Goal: Task Accomplishment & Management: Complete application form

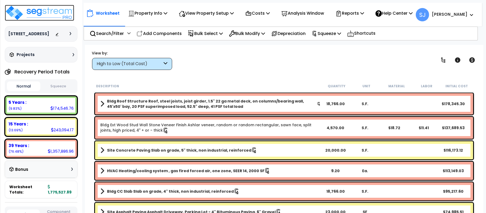
click at [47, 15] on img at bounding box center [39, 13] width 69 height 16
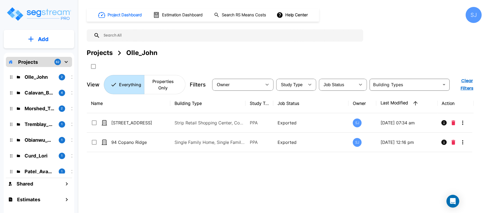
click at [22, 60] on p "Projects" at bounding box center [28, 61] width 20 height 7
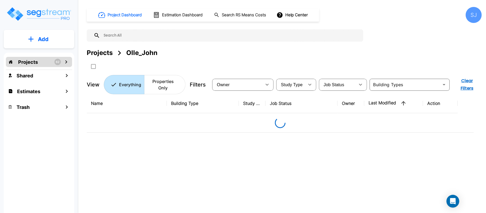
click at [22, 60] on p "Projects" at bounding box center [28, 61] width 20 height 7
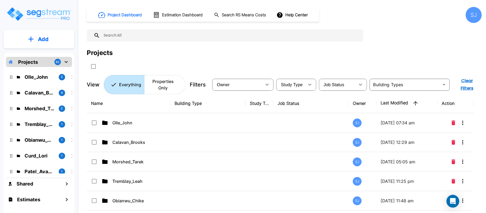
click at [46, 41] on p "Add" at bounding box center [43, 39] width 11 height 8
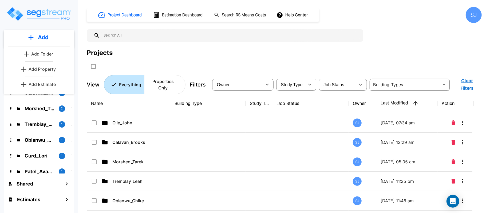
click at [45, 53] on p "Add Folder" at bounding box center [42, 54] width 22 height 6
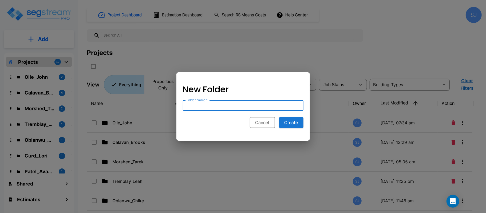
paste input "Polisetti_Vinay"
type input "Polisetti_Vinay"
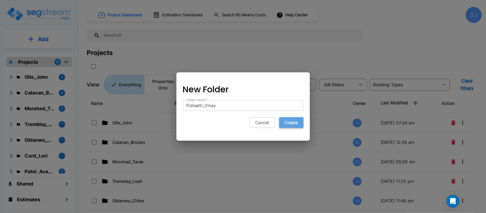
click at [296, 124] on button "Create" at bounding box center [291, 122] width 24 height 11
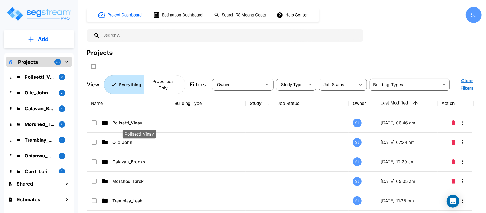
click at [137, 126] on p "Polisetti_Vinay" at bounding box center [138, 123] width 53 height 6
click at [43, 71] on div "Polisetti_Vinay 0 Olle_John 2 Calavan_Brooks 4 Morshed_Tarek 2 Tremblay_Leah 1 …" at bounding box center [39, 120] width 66 height 106
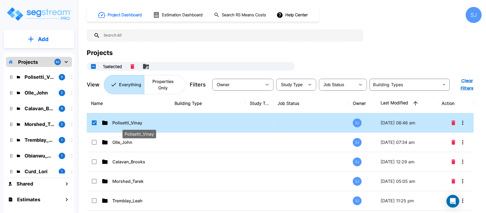
checkbox input "true"
click at [38, 76] on p "Polisetti_Vinay" at bounding box center [40, 76] width 30 height 7
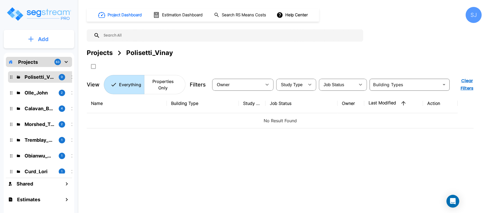
click at [56, 39] on button "Add" at bounding box center [39, 38] width 70 height 15
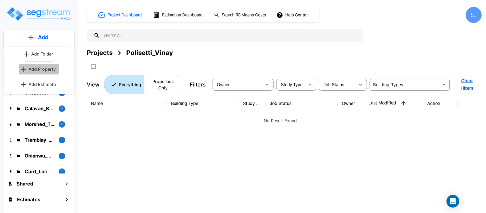
click at [49, 68] on p "Add Property" at bounding box center [42, 69] width 27 height 6
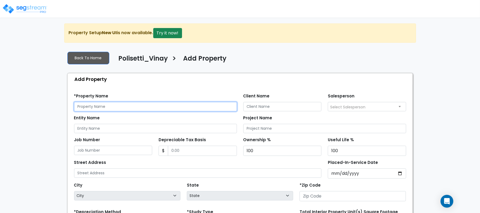
click at [127, 110] on input "text" at bounding box center [155, 106] width 163 height 9
paste input "2812 & 2816 Spring Hill Rd"
type input "[STREET_ADDRESS][PERSON_NAME]"
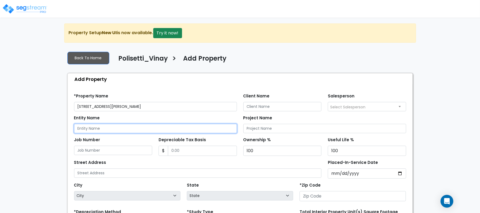
click at [97, 128] on input "Entity Name" at bounding box center [155, 128] width 163 height 9
paste input "[STREET_ADDRESS][PERSON_NAME]"
type input "[STREET_ADDRESS][PERSON_NAME]"
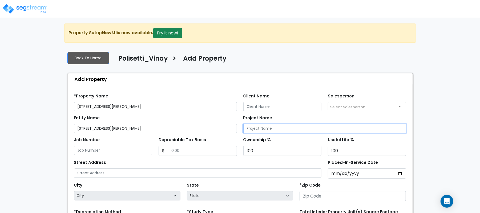
click at [283, 126] on input "Project Name" at bounding box center [325, 128] width 163 height 9
paste input "[STREET_ADDRESS][PERSON_NAME]"
type input "[STREET_ADDRESS][PERSON_NAME]"
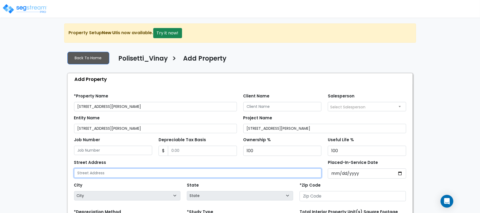
click at [136, 174] on input "text" at bounding box center [198, 172] width 248 height 9
paste input "[STREET_ADDRESS][PERSON_NAME]"
type input "[STREET_ADDRESS][PERSON_NAME]"
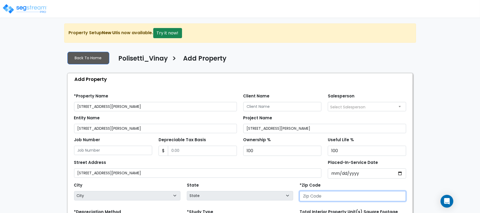
click at [329, 201] on input "number" at bounding box center [353, 196] width 106 height 10
paste input "76227"
type input "76227"
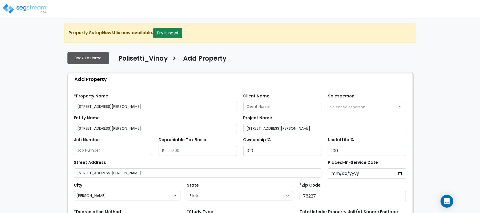
select select "TX"
click at [273, 107] on input "Client Name" at bounding box center [283, 106] width 78 height 9
paste input "Polisetti_Vinay"
type input "Polisetti_Vinay"
click at [199, 150] on input "Depreciable Tax Basis" at bounding box center [202, 151] width 69 height 10
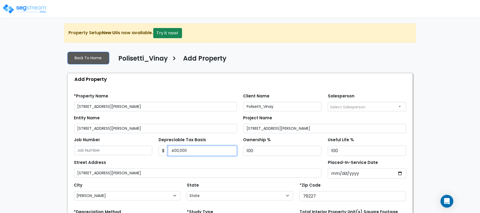
type input "400,000"
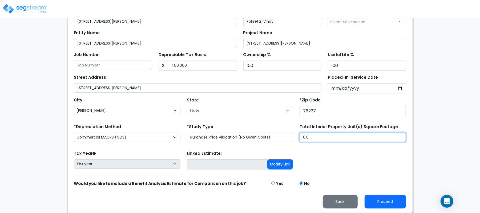
drag, startPoint x: 326, startPoint y: 139, endPoint x: 295, endPoint y: 138, distance: 30.7
click at [295, 138] on div "*Depreciation Method Commercial MACRS (GDS) Commercial Residential MACRS (GDS) …" at bounding box center [240, 133] width 339 height 21
type input "1,250"
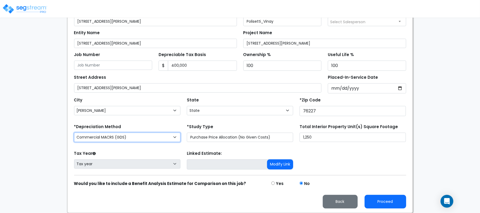
click at [155, 138] on select "Commercial MACRS (GDS) Commercial Residential MACRS (GDS) Commercial MACRS (GDS…" at bounding box center [127, 137] width 106 height 9
select select "CRM(_44"
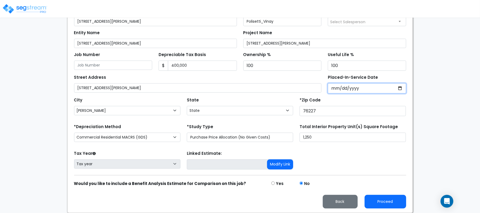
click at [336, 88] on input "Placed-In-Service Date" at bounding box center [367, 88] width 78 height 10
type input "2024-08-01"
select select "2024"
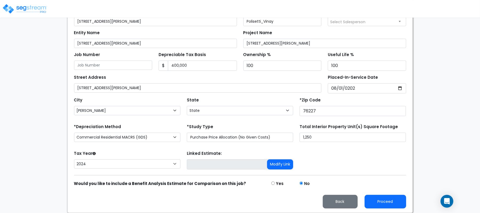
click at [449, 160] on div "We are Building your Property. So please grab a coffee and let us do the heavy …" at bounding box center [240, 75] width 480 height 275
click at [27, 86] on div "We are Building your Property. So please grab a coffee and let us do the heavy …" at bounding box center [240, 75] width 480 height 275
click at [388, 197] on button "Proceed" at bounding box center [386, 202] width 42 height 14
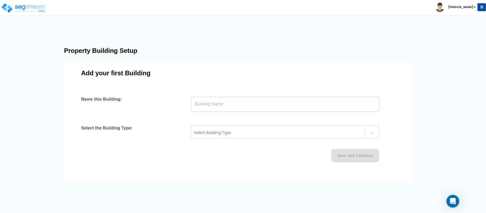
click at [234, 100] on input "text" at bounding box center [285, 104] width 188 height 15
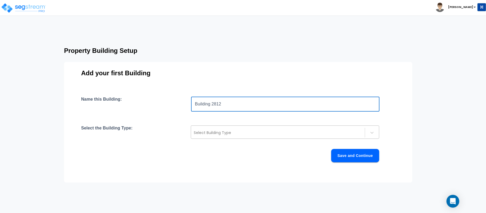
type input "Building 2812"
click at [253, 133] on div at bounding box center [278, 132] width 168 height 6
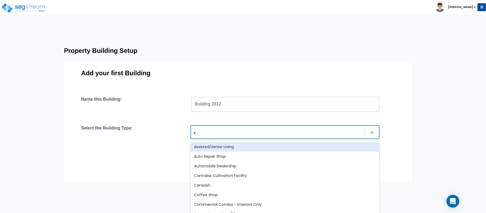
type input "si"
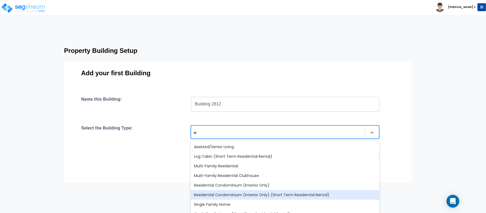
scroll to position [28, 0]
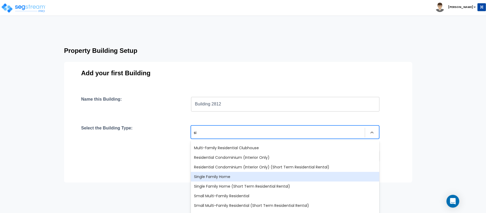
click at [251, 174] on div "Single Family Home" at bounding box center [285, 177] width 188 height 10
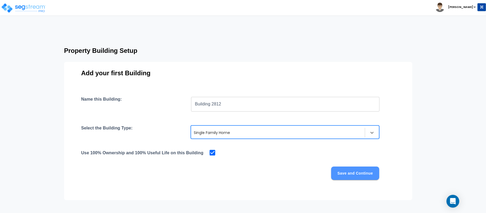
click at [367, 173] on button "Save and Continue" at bounding box center [355, 172] width 48 height 13
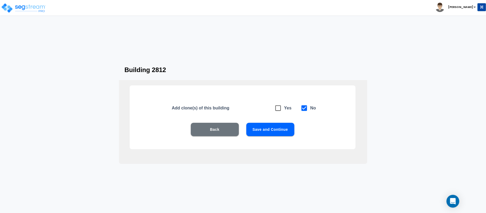
click at [279, 107] on icon at bounding box center [277, 107] width 7 height 7
checkbox input "true"
checkbox input "false"
click at [284, 128] on button "Save and Continue" at bounding box center [270, 129] width 48 height 13
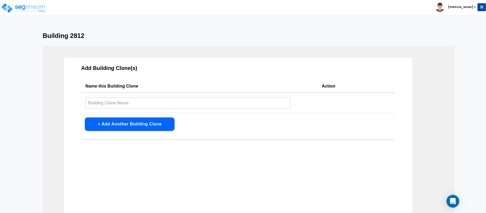
click at [216, 104] on input "text" at bounding box center [187, 102] width 205 height 11
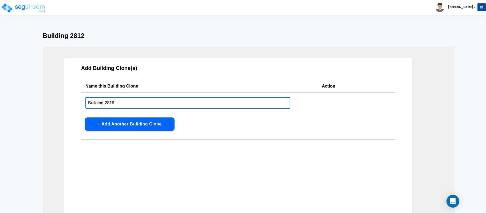
scroll to position [35, 0]
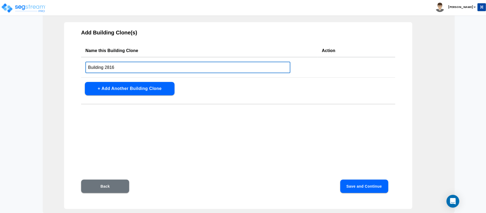
type input "Building 2816"
click at [380, 183] on button "Save and Continue" at bounding box center [364, 186] width 48 height 13
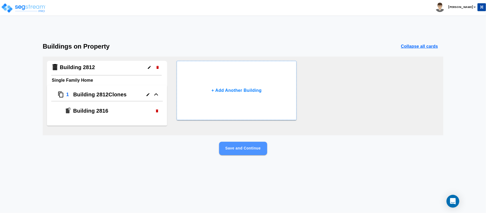
click at [244, 148] on button "Save and Continue" at bounding box center [243, 148] width 48 height 13
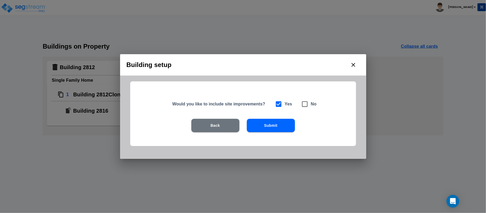
click at [269, 127] on button "Submit" at bounding box center [271, 125] width 48 height 13
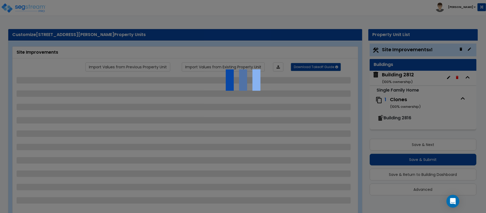
scroll to position [1, 0]
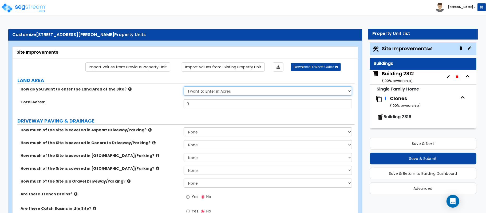
click at [197, 90] on select "I want to Enter in Acres I want to Enter in Square Feet" at bounding box center [268, 90] width 168 height 9
select select "2"
click at [184, 87] on select "I want to Enter in Acres I want to Enter in Square Feet" at bounding box center [268, 90] width 168 height 9
click at [203, 103] on input "0" at bounding box center [268, 103] width 168 height 9
paste input "2178"
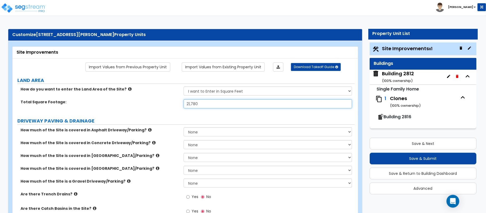
type input "21,780"
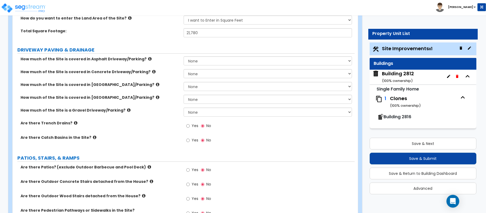
scroll to position [501, 0]
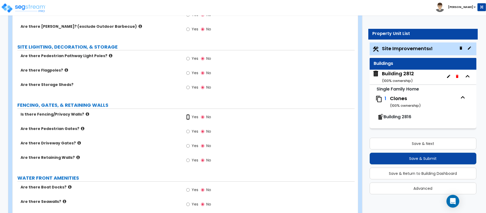
click at [189, 118] on input "Yes" at bounding box center [187, 117] width 3 height 6
radio input "true"
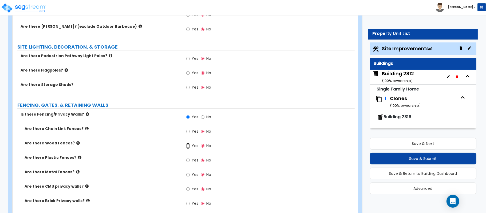
click at [187, 145] on input "Yes" at bounding box center [187, 146] width 3 height 6
radio input "true"
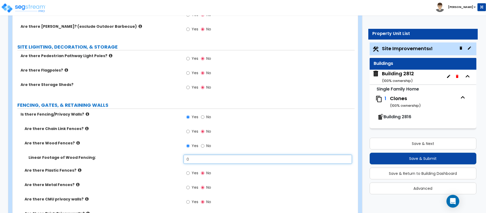
drag, startPoint x: 196, startPoint y: 158, endPoint x: 314, endPoint y: 201, distance: 125.5
click at [169, 160] on div "Linear Footage of Wood Fencing: 0" at bounding box center [184, 161] width 342 height 13
type input "600"
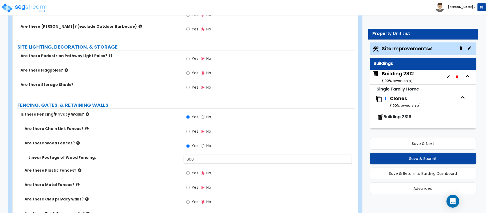
click at [154, 167] on div "Linear Footage of Wood Fencing: 600" at bounding box center [184, 161] width 342 height 13
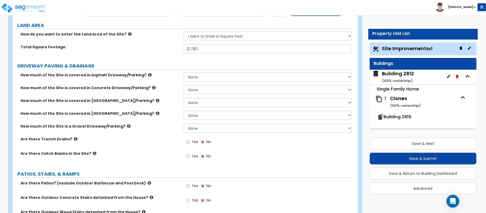
scroll to position [53, 0]
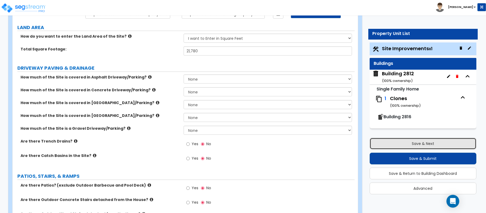
click at [443, 145] on button "Save & Next" at bounding box center [422, 144] width 107 height 12
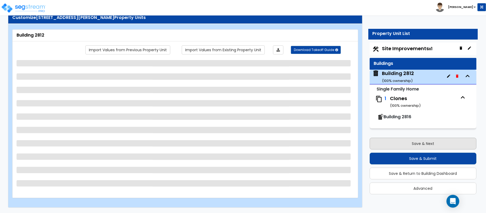
scroll to position [17, 0]
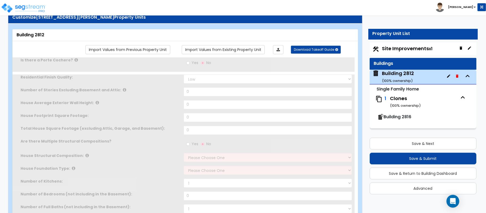
type input "1"
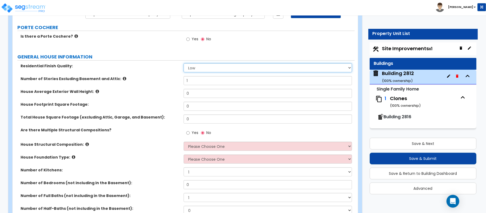
click at [213, 70] on select "Low Average High" at bounding box center [268, 67] width 168 height 9
select select "1"
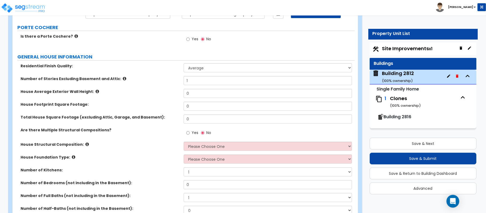
click at [165, 74] on div "Residential Finish Quality: Low Average High" at bounding box center [184, 69] width 342 height 13
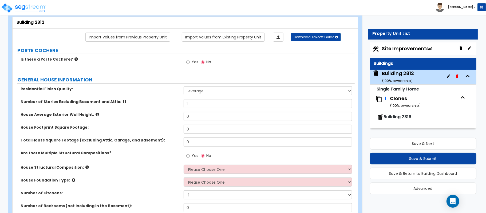
scroll to position [17, 0]
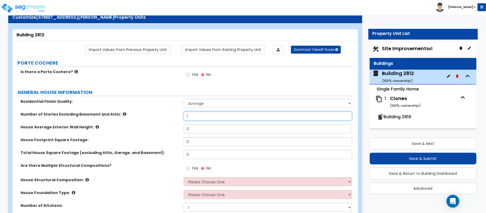
click at [199, 116] on input "1" at bounding box center [268, 116] width 168 height 9
type input "10"
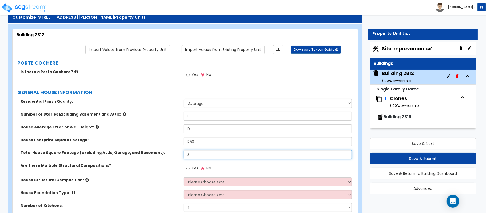
type input "1,250"
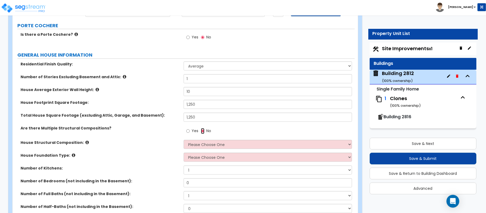
scroll to position [89, 0]
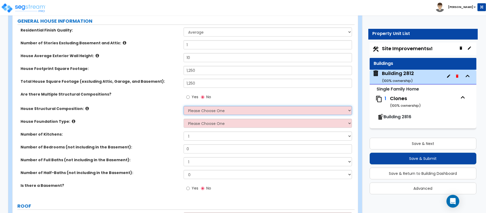
select select "7"
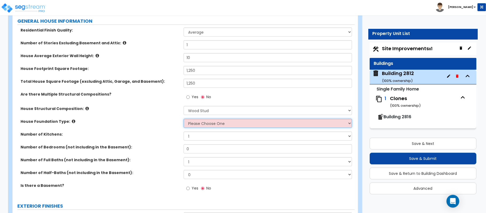
select select "3"
click at [217, 125] on select "Please Choose One Crawl Space Pier-Elevated First floor Slab on Grade" at bounding box center [268, 123] width 168 height 9
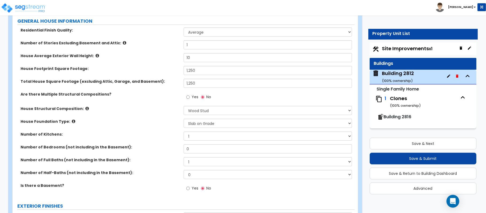
click at [162, 121] on label "House Foundation Type:" at bounding box center [100, 121] width 159 height 5
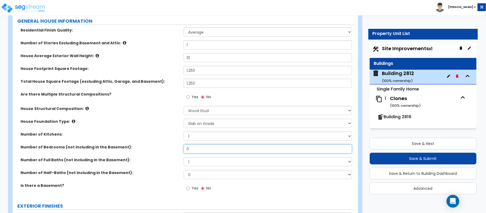
drag, startPoint x: 195, startPoint y: 149, endPoint x: 168, endPoint y: 150, distance: 27.0
click at [175, 150] on div "Number of Bedrooms (not including in the Basement): 0" at bounding box center [184, 150] width 342 height 13
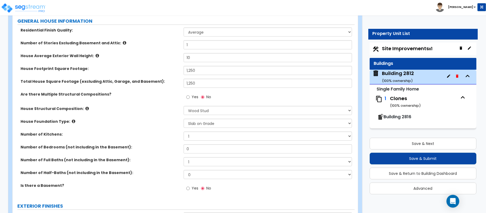
click at [168, 150] on label "Number of Bedrooms (not including in the Basement):" at bounding box center [100, 146] width 159 height 5
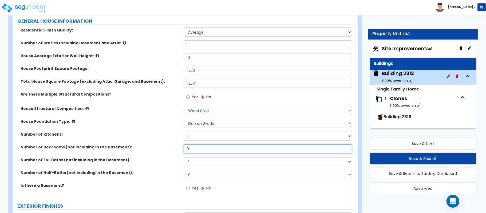
drag, startPoint x: 195, startPoint y: 148, endPoint x: 163, endPoint y: 148, distance: 31.5
click at [163, 148] on div "Number of Bedrooms (not including in the Basement): 0" at bounding box center [184, 150] width 342 height 13
type input "3"
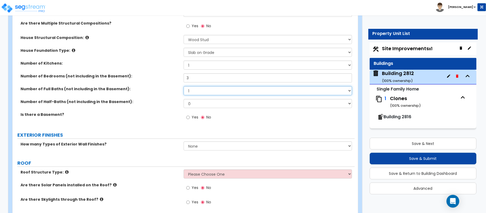
select select "2"
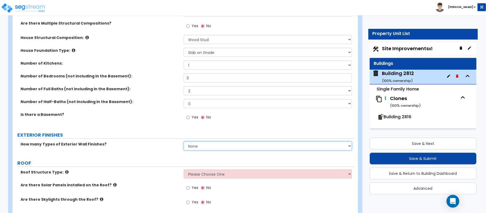
select select "2"
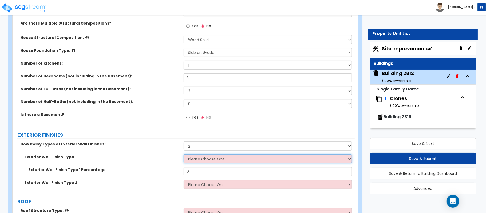
click at [229, 159] on select "Please Choose One No Finish/Shared Wall No Wall Brick Finish Stone Finish Wood …" at bounding box center [268, 158] width 168 height 9
select select "4"
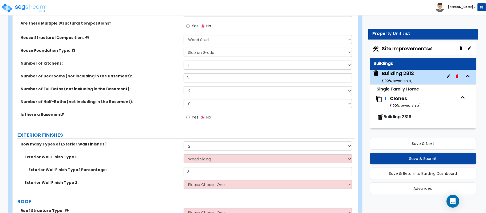
drag, startPoint x: 165, startPoint y: 169, endPoint x: 192, endPoint y: 184, distance: 31.1
click at [165, 169] on label "Exterior Wall Finish Type 1 Percentage:" at bounding box center [104, 169] width 151 height 5
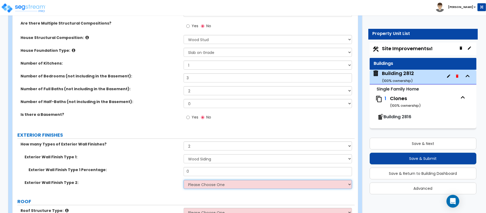
click at [227, 187] on select "Please Choose One No Finish/Shared Wall No Wall Brick Finish Stone Finish Wood …" at bounding box center [268, 184] width 168 height 9
select select "2"
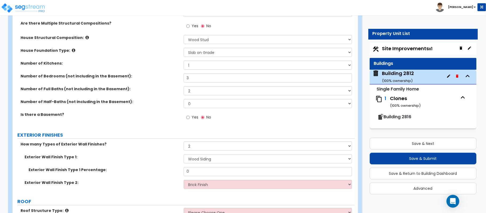
click at [165, 178] on div "Exterior Wall Finish Type 1 Percentage: 0" at bounding box center [184, 173] width 342 height 13
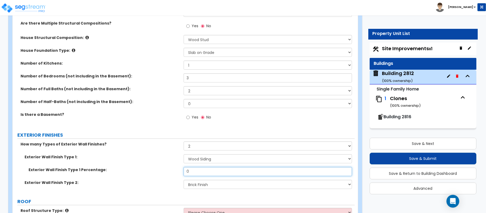
drag, startPoint x: 214, startPoint y: 172, endPoint x: 149, endPoint y: 171, distance: 65.1
click at [149, 171] on div "Exterior Wall Finish Type 1 Percentage: 0" at bounding box center [184, 173] width 342 height 13
type input "80"
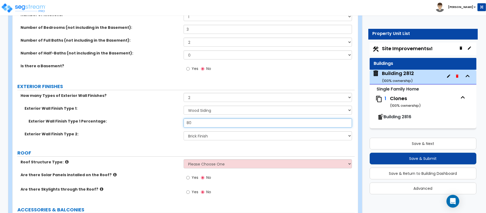
scroll to position [231, 0]
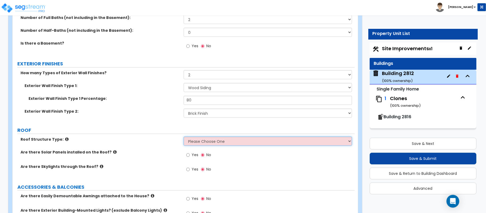
click at [192, 141] on select "Please Choose One Gable Roof Flat Roof Hybrid Gable & Flat Roof" at bounding box center [268, 141] width 168 height 9
select select "1"
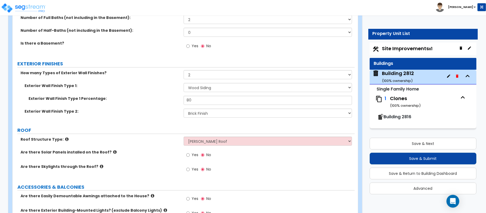
drag, startPoint x: 170, startPoint y: 150, endPoint x: 187, endPoint y: 149, distance: 16.8
click at [170, 150] on label "Are there Solar Panels installed on the Roof?" at bounding box center [100, 151] width 159 height 5
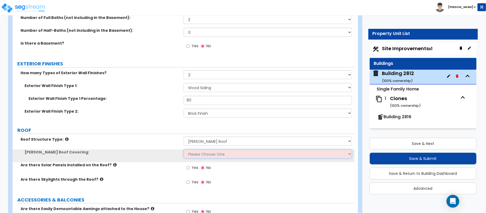
drag, startPoint x: 197, startPoint y: 155, endPoint x: 187, endPoint y: 155, distance: 10.1
click at [197, 155] on select "Please Choose One Asphalt Shingle Clay Tile Wood Shingle Metal Shingle Standing…" at bounding box center [268, 153] width 168 height 9
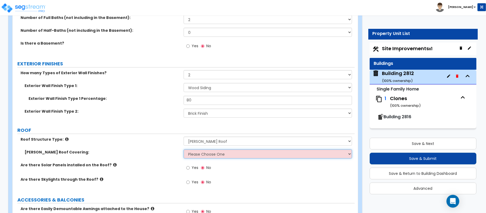
select select "1"
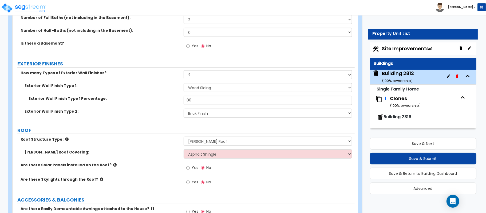
click at [157, 150] on label "Gable Roof Covering:" at bounding box center [102, 151] width 155 height 5
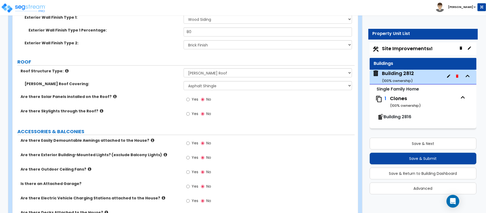
scroll to position [302, 0]
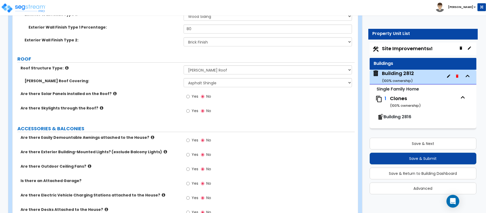
click at [186, 156] on div "Yes No" at bounding box center [199, 155] width 30 height 12
click at [189, 156] on input "Yes" at bounding box center [187, 155] width 3 height 6
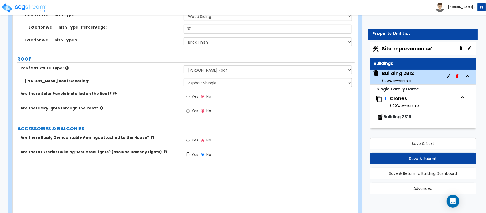
radio input "true"
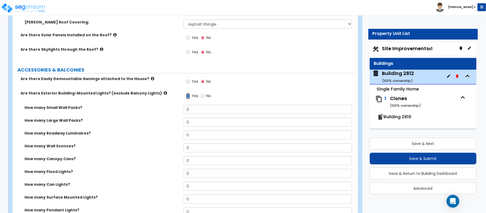
scroll to position [373, 0]
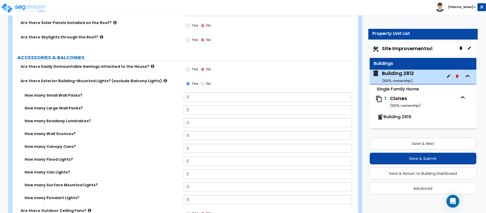
click at [164, 81] on icon at bounding box center [165, 81] width 3 height 4
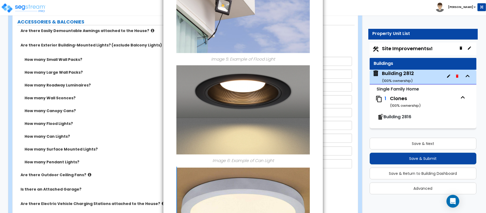
scroll to position [498, 0]
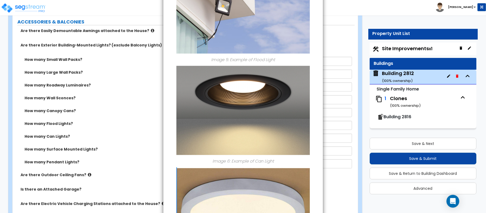
click at [145, 133] on div "× Information of Are there Exterior Building-Mounted Lights? (exclude Balcony L…" at bounding box center [243, 106] width 486 height 213
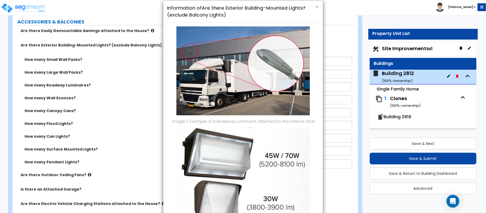
scroll to position [0, 0]
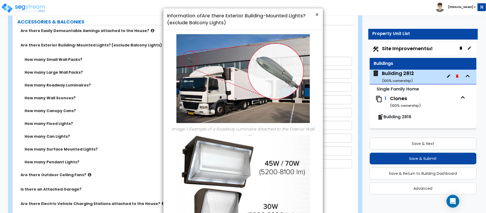
click at [316, 14] on span "×" at bounding box center [316, 15] width 3 height 8
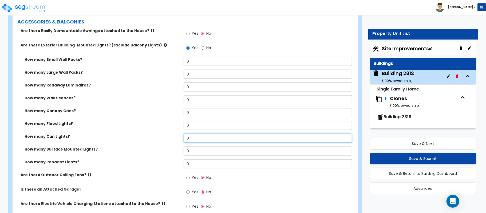
drag, startPoint x: 199, startPoint y: 142, endPoint x: 166, endPoint y: 138, distance: 33.6
click at [166, 138] on div "How many Can Lights? 0" at bounding box center [184, 140] width 342 height 13
type input "2"
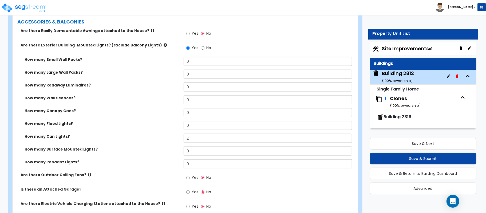
click at [164, 47] on icon at bounding box center [165, 45] width 3 height 4
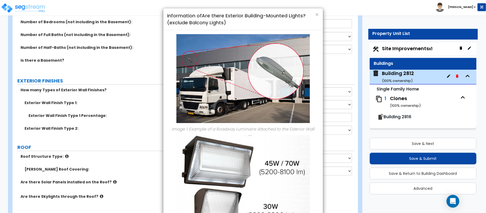
scroll to position [124, 0]
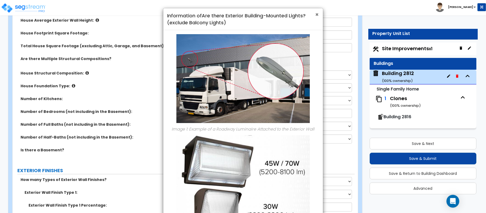
click at [317, 13] on span "×" at bounding box center [316, 15] width 3 height 8
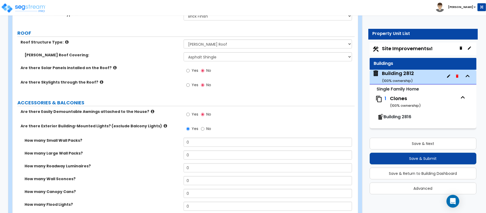
scroll to position [373, 0]
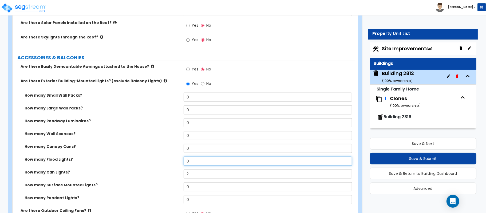
drag, startPoint x: 205, startPoint y: 160, endPoint x: 158, endPoint y: 160, distance: 47.2
click at [158, 160] on div "How many Flood Lights? 0" at bounding box center [184, 163] width 342 height 13
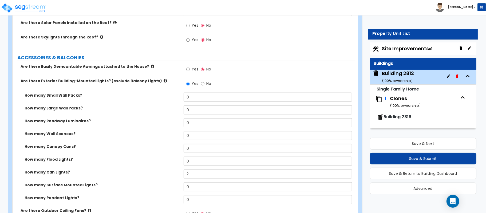
click at [158, 160] on label "How many Flood Lights?" at bounding box center [102, 159] width 155 height 5
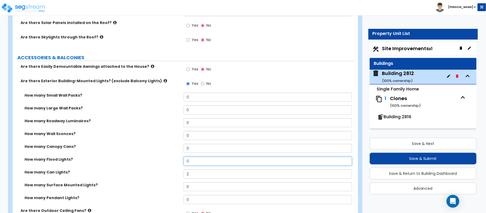
click at [195, 161] on input "0" at bounding box center [268, 161] width 168 height 9
drag, startPoint x: 193, startPoint y: 161, endPoint x: 164, endPoint y: 161, distance: 29.1
click at [164, 161] on div "How many Flood Lights? 0" at bounding box center [184, 163] width 342 height 13
type input "1"
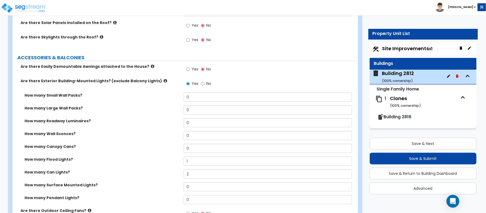
click at [164, 161] on label "How many Flood Lights?" at bounding box center [102, 159] width 155 height 5
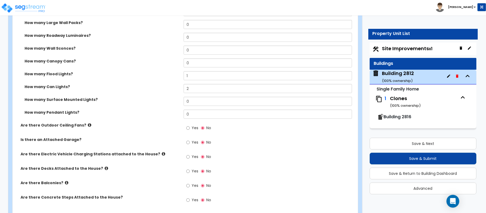
scroll to position [480, 0]
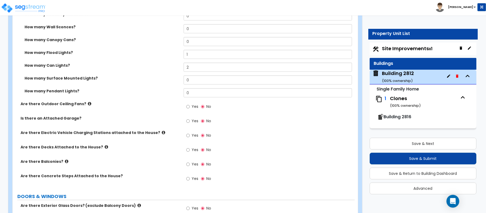
click at [105, 149] on icon at bounding box center [106, 147] width 3 height 4
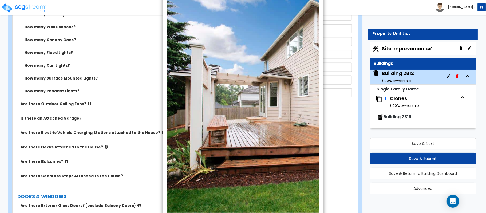
scroll to position [0, 0]
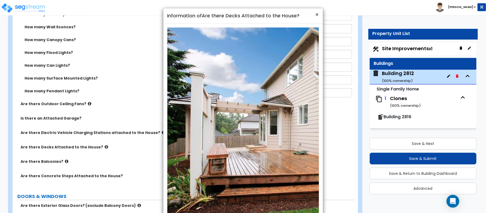
click at [317, 14] on span "×" at bounding box center [316, 15] width 3 height 8
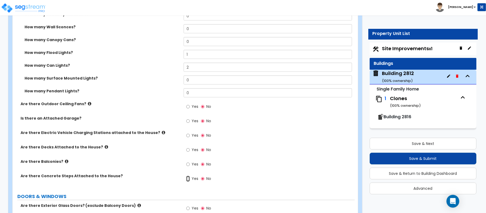
click at [186, 177] on input "Yes" at bounding box center [187, 179] width 3 height 6
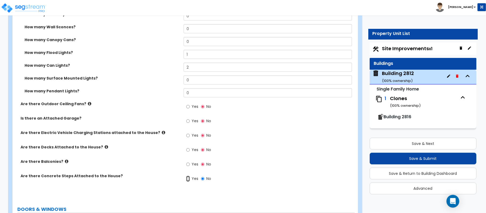
radio input "true"
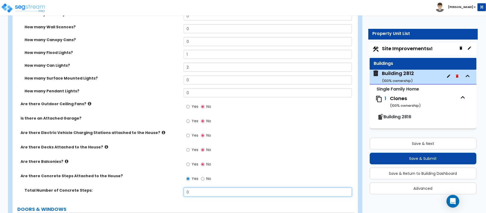
drag, startPoint x: 194, startPoint y: 194, endPoint x: 158, endPoint y: 194, distance: 36.3
click at [158, 194] on div "Total Number of Concrete Steps: 0" at bounding box center [184, 194] width 342 height 13
type input "2"
click at [94, 146] on label "Are there Decks Attached to the House?" at bounding box center [100, 146] width 159 height 5
click at [101, 147] on label "Are there Decks Attached to the House?" at bounding box center [100, 146] width 159 height 5
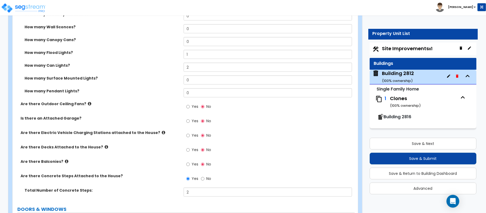
click at [105, 146] on icon at bounding box center [106, 147] width 3 height 4
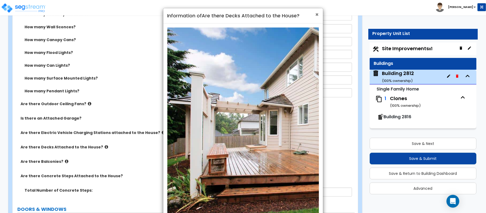
click at [317, 13] on span "×" at bounding box center [316, 15] width 3 height 8
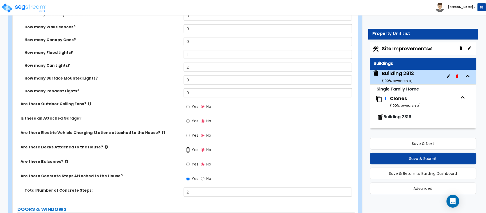
click at [188, 151] on input "Yes" at bounding box center [187, 150] width 3 height 6
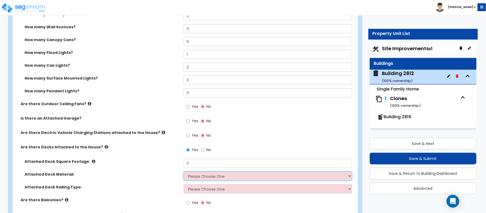
click at [194, 173] on select "Please Choose One Wood Plastic/PVC" at bounding box center [268, 176] width 168 height 9
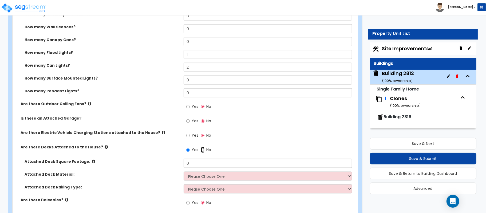
click at [204, 152] on input "No" at bounding box center [202, 150] width 3 height 6
radio input "false"
radio input "true"
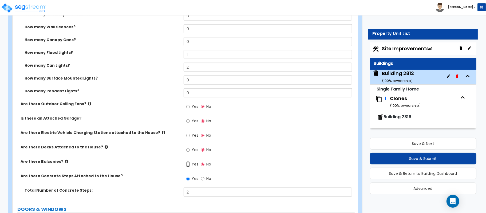
click at [188, 165] on input "Yes" at bounding box center [187, 164] width 3 height 6
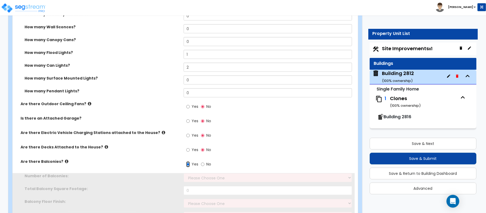
click at [188, 165] on input "Yes" at bounding box center [187, 164] width 3 height 6
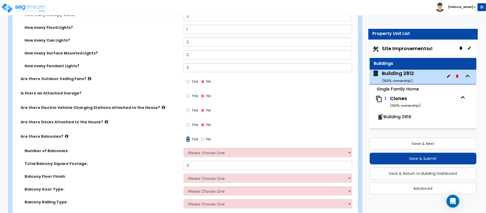
scroll to position [515, 0]
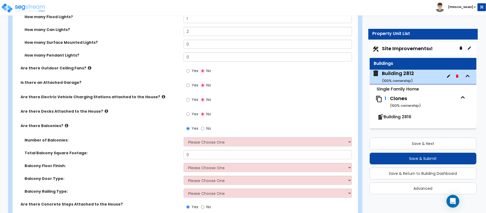
click at [204, 129] on label "No" at bounding box center [206, 129] width 10 height 9
click at [204, 129] on input "No" at bounding box center [202, 129] width 3 height 6
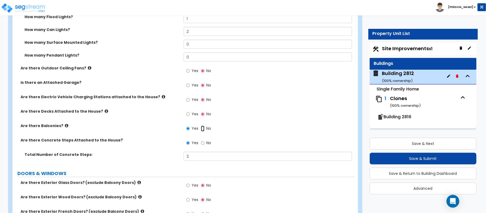
radio input "false"
radio input "true"
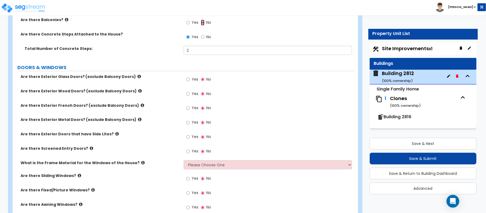
scroll to position [622, 0]
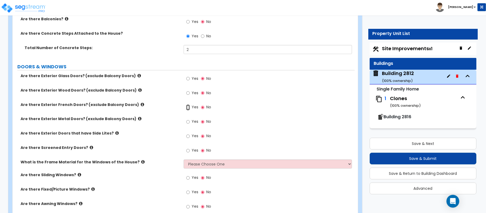
click at [189, 110] on input "Yes" at bounding box center [187, 108] width 3 height 6
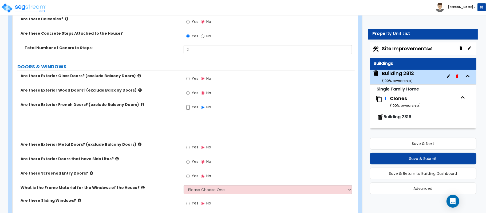
radio input "true"
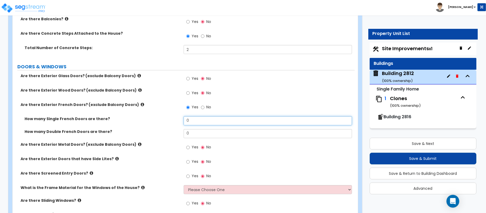
drag, startPoint x: 197, startPoint y: 122, endPoint x: 172, endPoint y: 122, distance: 24.5
click at [172, 122] on div "How many Single French Doors are there? 0" at bounding box center [184, 122] width 342 height 13
click at [172, 122] on label "How many Single French Doors are there?" at bounding box center [102, 118] width 155 height 5
drag, startPoint x: 193, startPoint y: 123, endPoint x: 180, endPoint y: 120, distance: 13.9
click at [180, 120] on div "How many Single French Doors are there? 0" at bounding box center [184, 122] width 342 height 13
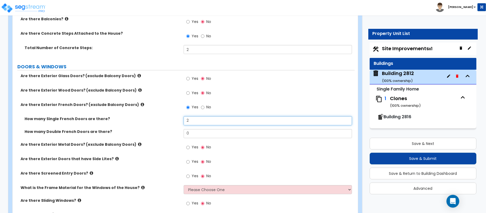
scroll to position [658, 0]
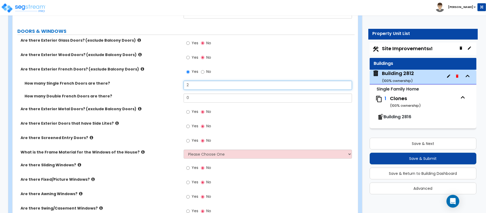
type input "2"
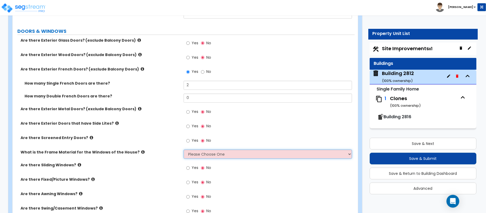
click at [197, 155] on select "Please Choose One Vinyl Aluminum Wood" at bounding box center [268, 154] width 168 height 9
select select "2"
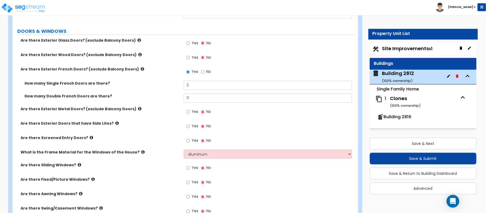
click at [171, 153] on label "What is the Frame Material for the Windows of the House?" at bounding box center [100, 152] width 159 height 5
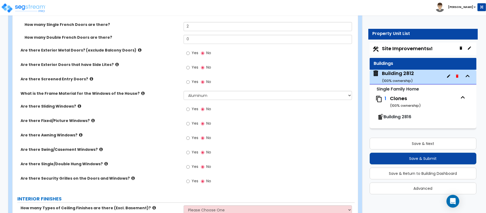
scroll to position [729, 0]
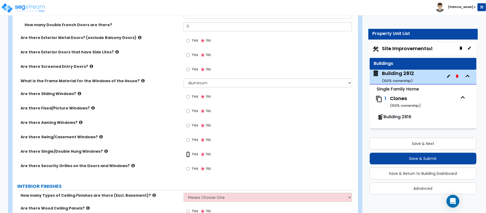
click at [187, 156] on input "Yes" at bounding box center [187, 155] width 3 height 6
radio input "true"
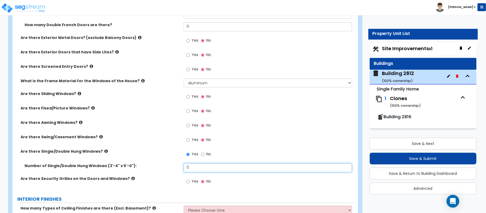
drag, startPoint x: 196, startPoint y: 168, endPoint x: 169, endPoint y: 168, distance: 27.2
click at [169, 168] on div "Number of Single/Double Hung Windows (3'-4" x 5'-0"): 0" at bounding box center [184, 169] width 342 height 13
type input "6"
click at [188, 114] on input "Yes" at bounding box center [187, 111] width 3 height 6
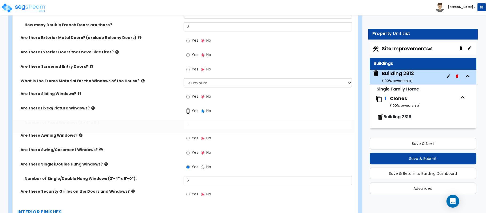
radio input "true"
click at [188, 113] on input "Yes" at bounding box center [187, 111] width 3 height 6
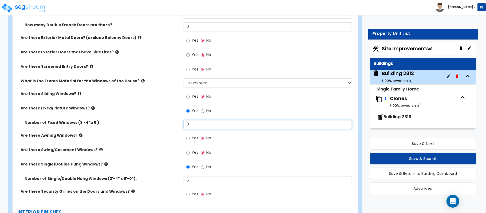
drag, startPoint x: 194, startPoint y: 130, endPoint x: 170, endPoint y: 138, distance: 25.7
click at [177, 126] on div "Number of Fixed Windows (3'-4" x 5'): 0" at bounding box center [184, 126] width 342 height 13
type input "2"
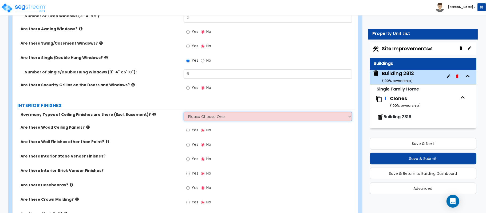
click at [198, 120] on select "Please Choose One 1 2 3" at bounding box center [268, 116] width 168 height 9
select select "1"
click at [176, 136] on div "Are there Wood Ceiling Panels? Yes No" at bounding box center [184, 132] width 342 height 14
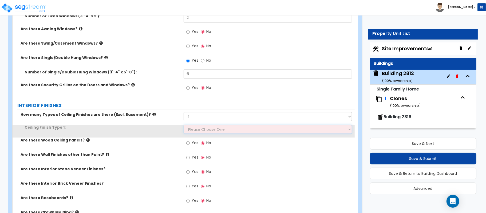
click at [196, 130] on select "Please Choose One Drop Ceiling Drywall Ceiling Open Ceiling" at bounding box center [268, 129] width 168 height 9
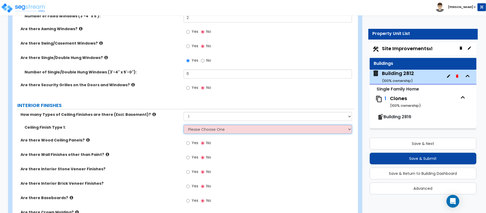
select select "2"
click at [184, 126] on select "Please Choose One Drop Ceiling Drywall Ceiling Open Ceiling" at bounding box center [268, 129] width 168 height 9
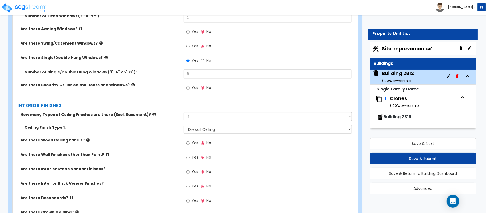
click at [159, 177] on div "Are there Interior Stone Veneer Finishes? Yes No" at bounding box center [184, 173] width 342 height 14
click at [189, 202] on input "Yes" at bounding box center [187, 201] width 3 height 6
radio input "true"
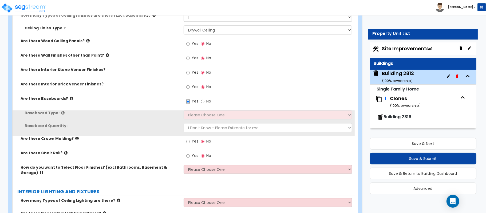
scroll to position [942, 0]
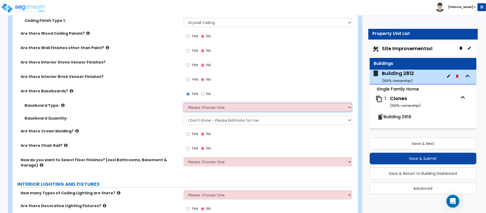
drag, startPoint x: 219, startPoint y: 108, endPoint x: 215, endPoint y: 109, distance: 4.4
click at [219, 108] on select "Please Choose One Wood Vinyl Carpet Tile" at bounding box center [268, 107] width 168 height 9
select select "1"
click at [157, 121] on label "Baseboard Quantity:" at bounding box center [102, 118] width 155 height 5
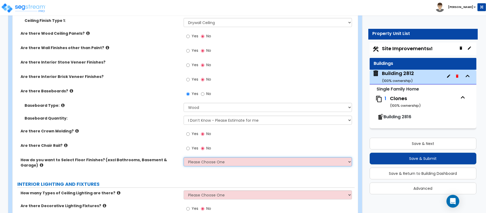
click at [195, 161] on select "Please Choose One I want to Select Floor Finishes for the Areas of the House I …" at bounding box center [268, 161] width 168 height 9
click at [154, 136] on div "Are there Crown Molding? Yes No" at bounding box center [184, 135] width 342 height 14
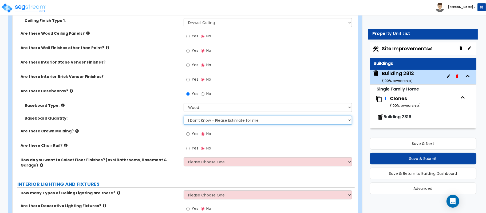
click at [227, 120] on select "I Don’t Know - Please Estimate for me I want to Enter the Linear Footage" at bounding box center [268, 120] width 168 height 9
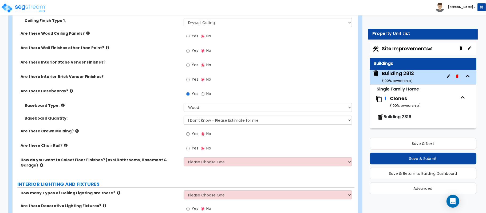
drag, startPoint x: 124, startPoint y: 134, endPoint x: 129, endPoint y: 138, distance: 6.3
click at [124, 134] on label "Are there Crown Molding?" at bounding box center [100, 130] width 159 height 5
drag, startPoint x: 209, startPoint y: 162, endPoint x: 207, endPoint y: 165, distance: 4.3
click at [209, 162] on select "Please Choose One I want to Select Floor Finishes for the Areas of the House I …" at bounding box center [268, 161] width 168 height 9
select select "2"
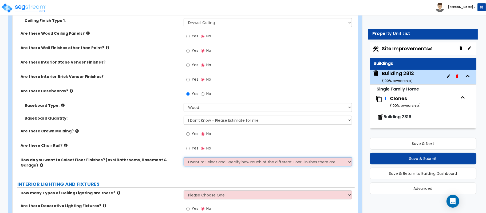
click at [184, 158] on select "Please Choose One I want to Select Floor Finishes for the Areas of the House I …" at bounding box center [268, 161] width 168 height 9
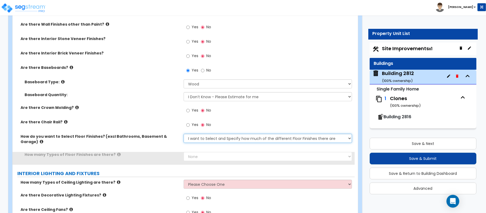
scroll to position [978, 0]
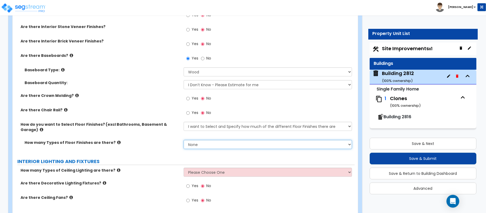
click at [204, 140] on select "None 1 2 3 4" at bounding box center [268, 144] width 168 height 9
select select "1"
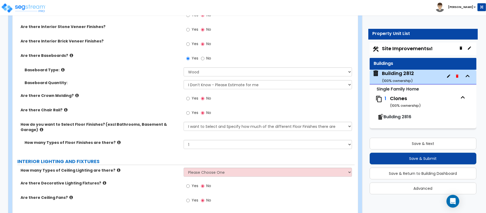
drag, startPoint x: 168, startPoint y: 155, endPoint x: 197, endPoint y: 154, distance: 29.6
click at [168, 158] on label "INTERIOR LIGHTING AND FIXTURES" at bounding box center [185, 161] width 337 height 7
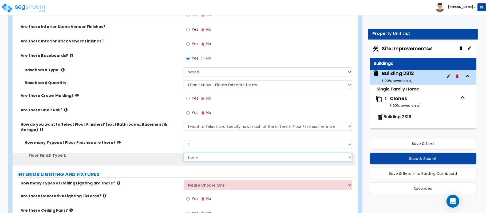
click at [205, 153] on select "None Tile Flooring Hardwood Flooring Resilient Laminate Flooring VCT Flooring S…" at bounding box center [268, 157] width 168 height 9
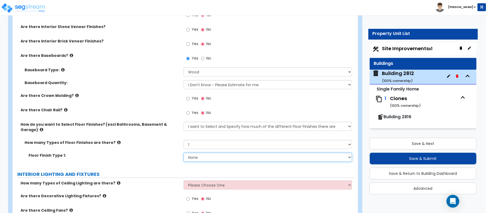
select select "6"
click at [184, 153] on select "None Tile Flooring Hardwood Flooring Resilient Laminate Flooring VCT Flooring S…" at bounding box center [268, 157] width 168 height 9
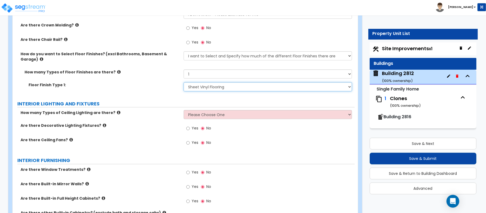
scroll to position [1049, 0]
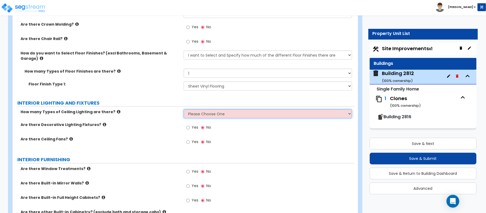
click at [211, 110] on select "Please Choose One 1 2 3" at bounding box center [268, 113] width 168 height 9
select select "1"
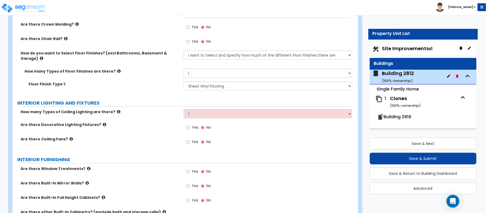
click at [164, 122] on label "Are there Decorative Lighting Fixtures?" at bounding box center [100, 124] width 159 height 5
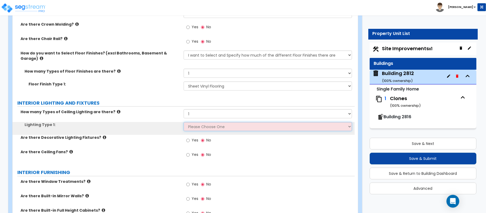
click at [213, 124] on select "Please Choose One LED Surface-Mounted LED Recessed Fluorescent Surface-Mounted …" at bounding box center [268, 126] width 168 height 9
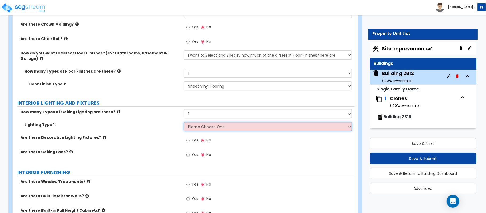
select select "5"
click at [184, 122] on select "Please Choose One LED Surface-Mounted LED Recessed Fluorescent Surface-Mounted …" at bounding box center [268, 126] width 168 height 9
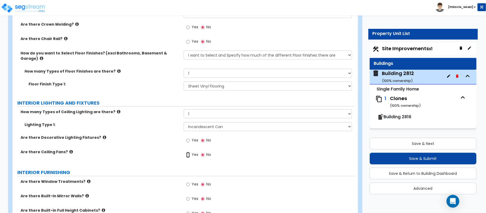
click at [189, 152] on input "Yes" at bounding box center [187, 155] width 3 height 6
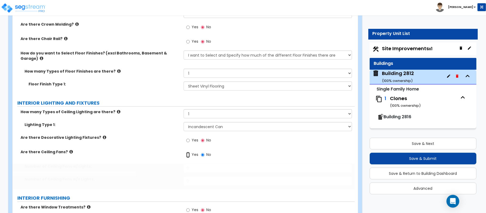
radio input "true"
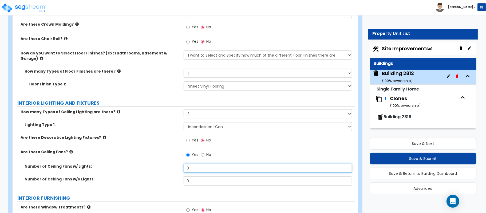
click at [169, 166] on div "Number of Ceiling Fans w/ Lights: 0" at bounding box center [184, 170] width 342 height 13
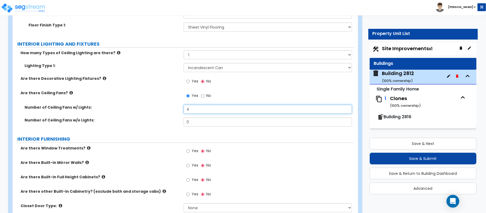
scroll to position [1156, 0]
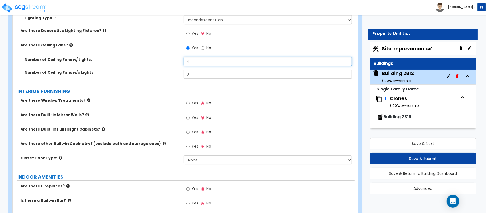
type input "4"
click at [188, 101] on input "Yes" at bounding box center [187, 103] width 3 height 6
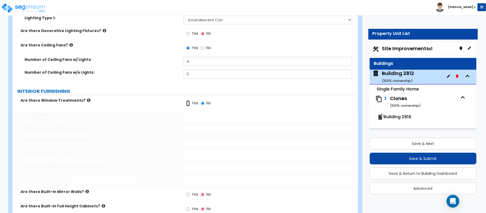
radio input "true"
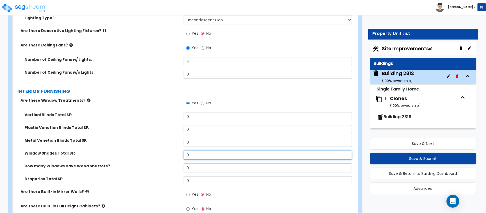
drag, startPoint x: 193, startPoint y: 153, endPoint x: 179, endPoint y: 151, distance: 14.0
click at [179, 151] on div "Window Shades Total SF: 0" at bounding box center [184, 156] width 342 height 13
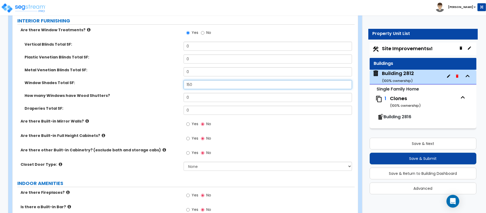
scroll to position [1227, 0]
type input "150"
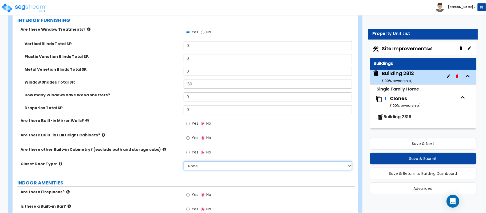
click at [197, 162] on select "None Bi-fold Louvered Doors Bi-fold Panel Doors Sliding Doors Hinged Wood Door" at bounding box center [268, 165] width 168 height 9
select select "3"
click at [184, 161] on select "None Bi-fold Louvered Doors Bi-fold Panel Doors Sliding Doors Hinged Wood Door" at bounding box center [268, 165] width 168 height 9
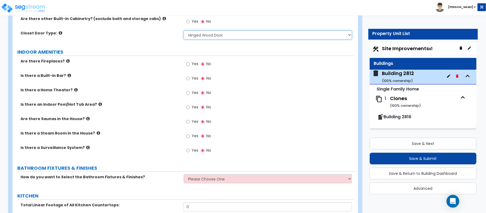
scroll to position [1369, 0]
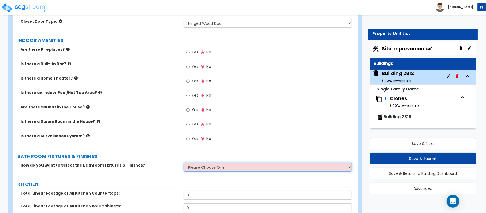
click at [206, 165] on select "Please Choose One I want to Select Fixtures and Finishes only for one Bath and …" at bounding box center [268, 166] width 168 height 9
select select "2"
click at [184, 162] on select "Please Choose One I want to Select Fixtures and Finishes only for one Bath and …" at bounding box center [268, 166] width 168 height 9
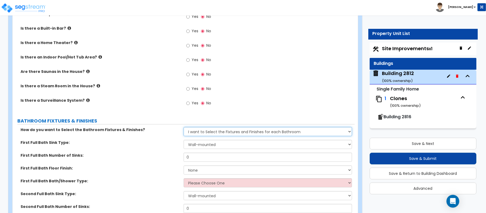
scroll to position [1440, 0]
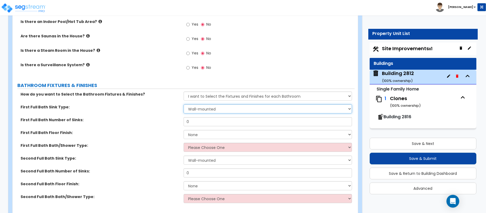
click at [222, 106] on select "Wall-mounted Pedestal-mounted Vanity-mounted" at bounding box center [268, 108] width 168 height 9
select select "3"
click at [184, 104] on select "Wall-mounted Pedestal-mounted Vanity-mounted" at bounding box center [268, 108] width 168 height 9
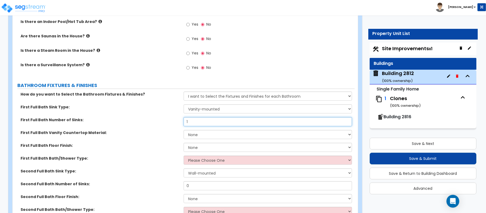
type input "1"
select select "2"
select select "1"
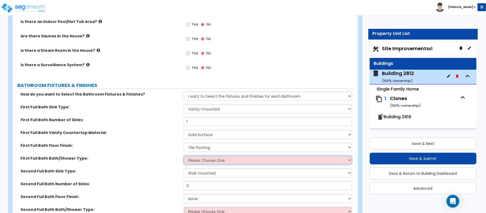
click at [201, 157] on select "Please Choose One Standalone Shower Bathtub - Shower Combo" at bounding box center [268, 160] width 168 height 9
select select "2"
click at [184, 156] on select "Please Choose One Standalone Shower Bathtub - Shower Combo" at bounding box center [268, 160] width 168 height 9
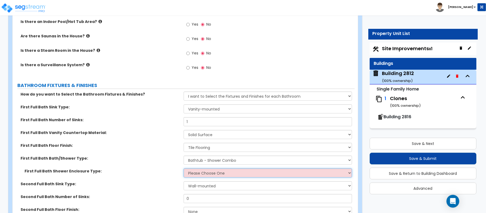
click at [205, 173] on select "Please Choose One Curtain & Rod Glass Sliding Doors Glass Hinged Doors" at bounding box center [268, 172] width 168 height 9
select select "1"
click at [184, 168] on select "Please Choose One Curtain & Rod Glass Sliding Doors Glass Hinged Doors" at bounding box center [268, 172] width 168 height 9
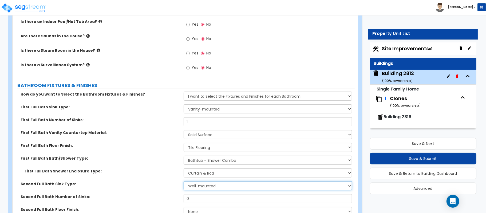
click at [194, 183] on select "Wall-mounted Pedestal-mounted Vanity-mounted" at bounding box center [268, 185] width 168 height 9
select select "3"
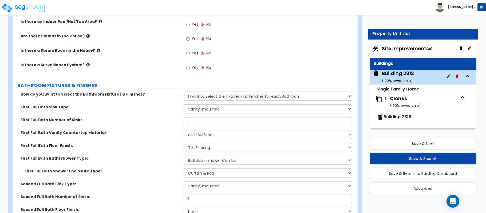
click at [148, 171] on div "First Full Bath Shower Enclosure Type: Please Choose One Curtain & Rod Glass Sl…" at bounding box center [184, 174] width 342 height 13
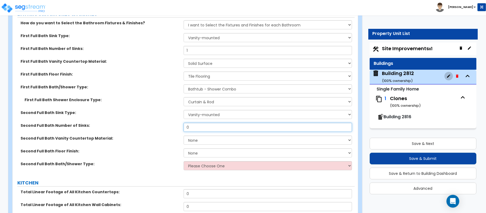
drag, startPoint x: 205, startPoint y: 120, endPoint x: 176, endPoint y: 122, distance: 29.7
click at [176, 123] on div "Second Full Bath Number of Sinks: 0" at bounding box center [184, 129] width 342 height 13
type input "2"
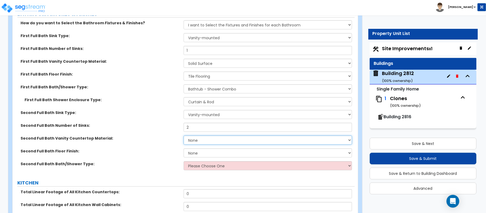
select select "2"
select select "1"
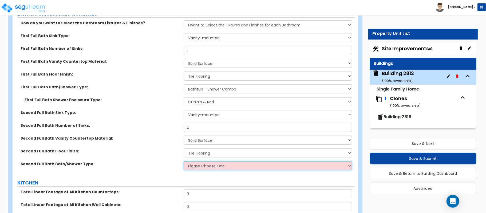
click at [212, 161] on select "Please Choose One Standalone Shower Bathtub - Shower Combo" at bounding box center [268, 165] width 168 height 9
select select "1"
click at [184, 161] on select "Please Choose One Standalone Shower Bathtub - Shower Combo" at bounding box center [268, 165] width 168 height 9
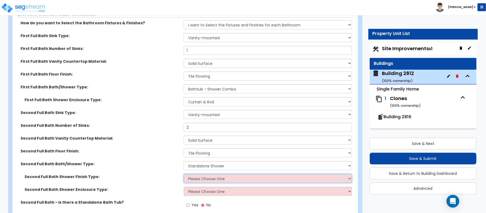
click at [211, 176] on select "Please Choose One Plastic Tile Stone" at bounding box center [268, 178] width 168 height 9
select select "2"
click at [184, 174] on select "Please Choose One Plastic Tile Stone" at bounding box center [268, 178] width 168 height 9
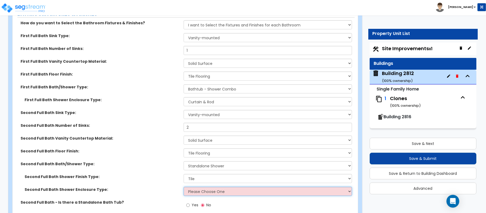
click at [202, 187] on select "Please Choose One Curtain & Rod Glass Sliding Doors Glass Hinged Doors" at bounding box center [268, 191] width 168 height 9
select select "3"
click at [184, 187] on select "Please Choose One Curtain & Rod Glass Sliding Doors Glass Hinged Doors" at bounding box center [268, 191] width 168 height 9
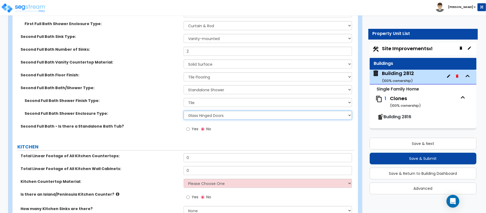
scroll to position [1618, 0]
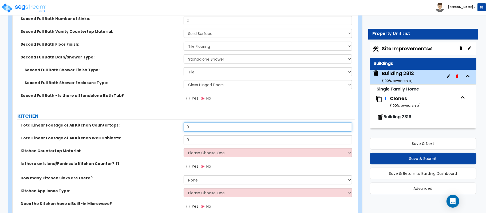
drag, startPoint x: 195, startPoint y: 125, endPoint x: 174, endPoint y: 121, distance: 20.9
click at [174, 122] on div "Total Linear Footage of All Kitchen Countertops: 0" at bounding box center [184, 128] width 342 height 13
type input "14"
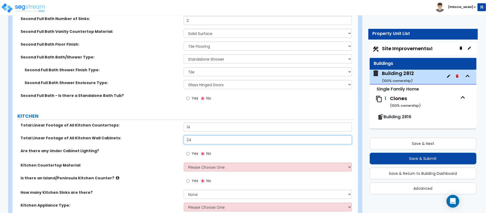
type input "24"
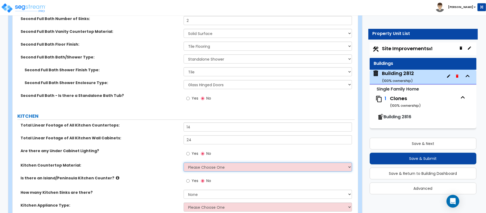
select select "2"
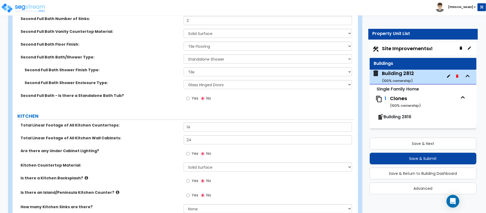
click at [190, 177] on label "Yes" at bounding box center [192, 181] width 12 height 9
click at [190, 178] on input "Yes" at bounding box center [187, 181] width 3 height 6
radio input "true"
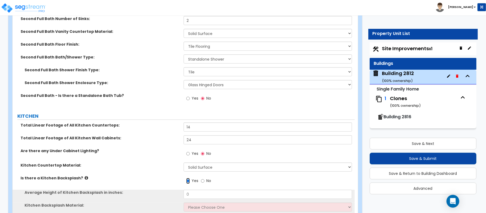
scroll to position [1653, 0]
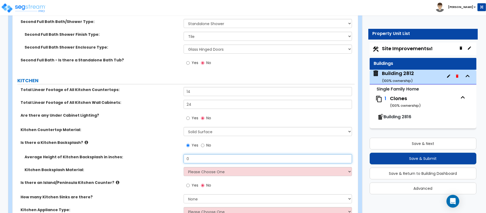
drag, startPoint x: 204, startPoint y: 157, endPoint x: 181, endPoint y: 156, distance: 22.4
click at [181, 156] on div "Average Height of Kitchen Backsplash in inches: 0" at bounding box center [184, 160] width 342 height 13
type input "24"
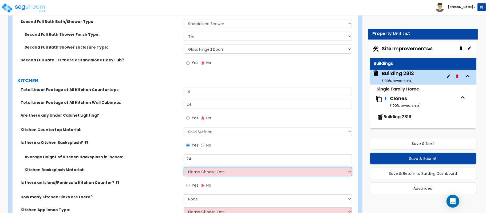
select select "6"
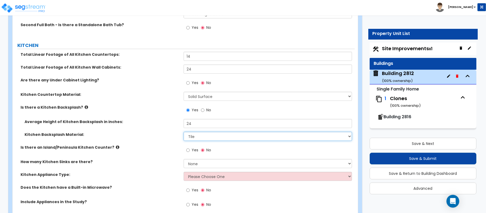
scroll to position [1689, 0]
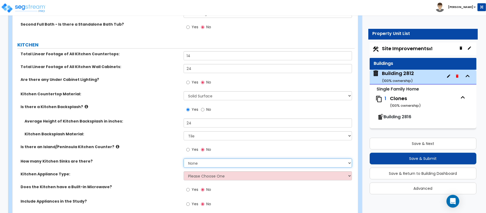
click at [223, 160] on select "None 1 2 3" at bounding box center [268, 162] width 168 height 9
select select "1"
click at [156, 184] on label "Does the Kitchen have a Built-in Microwave?" at bounding box center [100, 186] width 159 height 5
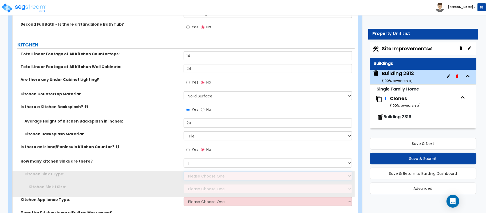
click at [200, 174] on select "Please Choose One Stainless Steel Porcelain Enamel Cast Iron Granite Composite" at bounding box center [268, 175] width 168 height 9
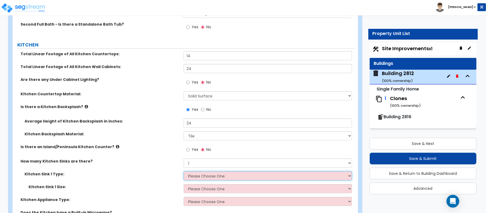
select select "1"
click at [184, 171] on select "Please Choose One Stainless Steel Porcelain Enamel Cast Iron Granite Composite" at bounding box center [268, 175] width 168 height 9
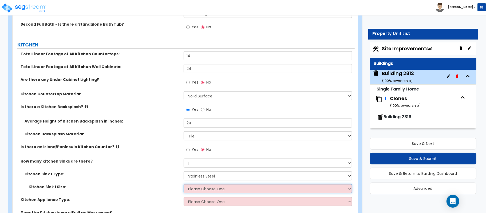
click at [207, 187] on select "Please Choose One Single Sink Double Sink" at bounding box center [268, 188] width 168 height 9
select select "2"
click at [184, 184] on select "Please Choose One Single Sink Double Sink" at bounding box center [268, 188] width 168 height 9
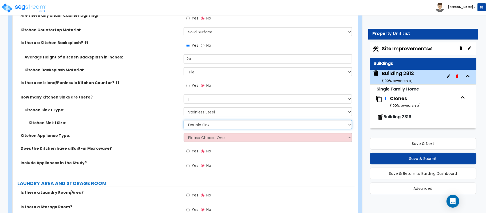
scroll to position [1760, 0]
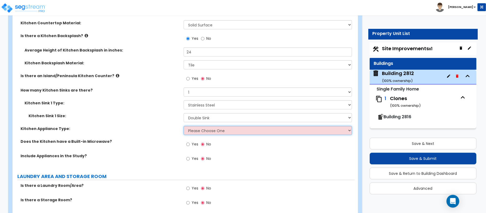
click at [206, 127] on select "Please Choose One Gas Electric" at bounding box center [268, 130] width 168 height 9
select select "1"
click at [184, 126] on select "Please Choose One Gas Electric" at bounding box center [268, 130] width 168 height 9
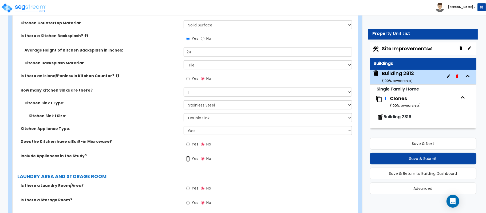
click at [188, 156] on input "Yes" at bounding box center [187, 159] width 3 height 6
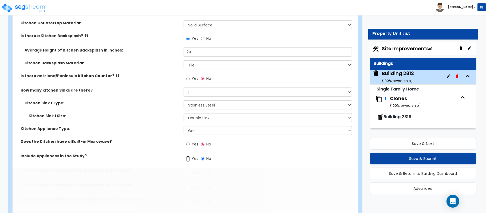
radio input "true"
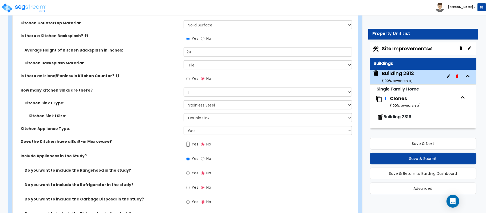
click at [187, 141] on input "Yes" at bounding box center [187, 144] width 3 height 6
radio input "true"
click at [188, 200] on input "Yes" at bounding box center [187, 202] width 3 height 6
radio input "true"
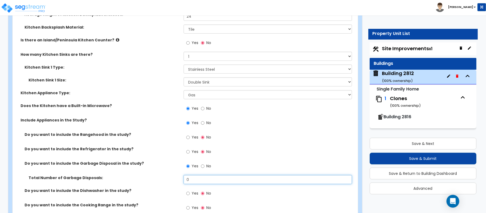
drag, startPoint x: 195, startPoint y: 175, endPoint x: 173, endPoint y: 171, distance: 22.9
click at [173, 171] on div "Do you want to include the Rangehood in the study? Yes No Do you want to includ…" at bounding box center [184, 183] width 334 height 103
type input "1"
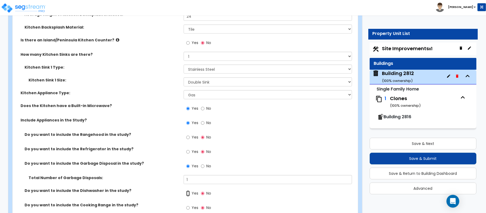
click at [189, 190] on input "Yes" at bounding box center [187, 193] width 3 height 6
radio input "true"
click at [186, 205] on input "Yes" at bounding box center [187, 208] width 3 height 6
click at [188, 205] on input "Yes" at bounding box center [187, 208] width 3 height 6
radio input "true"
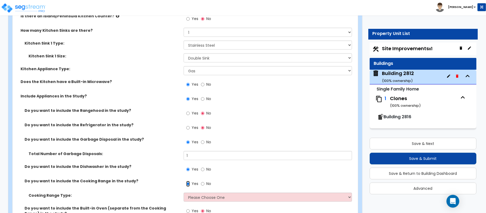
scroll to position [1831, 0]
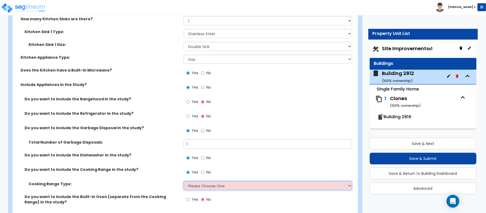
click at [196, 184] on select "Please Choose One Cook Top Only Range with Oven" at bounding box center [268, 185] width 168 height 9
select select "2"
click at [184, 181] on select "Please Choose One Cook Top Only Range with Oven" at bounding box center [268, 185] width 168 height 9
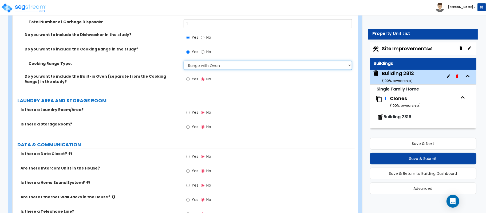
scroll to position [1974, 0]
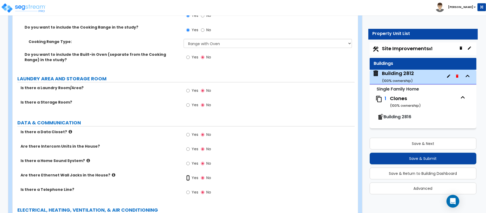
click at [189, 175] on input "Yes" at bounding box center [187, 178] width 3 height 6
radio input "true"
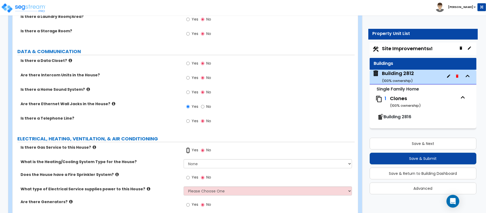
click at [187, 148] on input "Yes" at bounding box center [187, 151] width 3 height 6
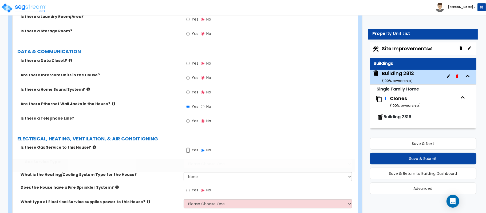
radio input "true"
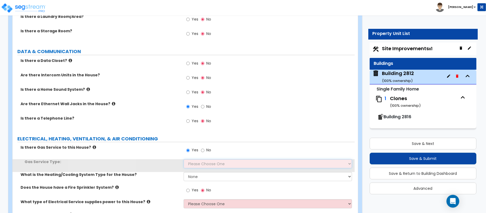
click at [195, 159] on select "Please Choose One Natural Gas Service Propane Tank On-site" at bounding box center [268, 163] width 168 height 9
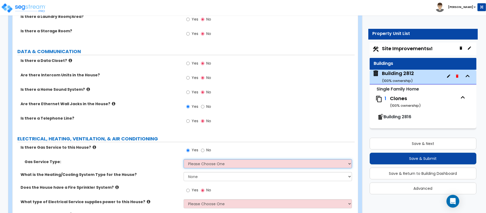
select select "1"
click at [184, 159] on select "Please Choose One Natural Gas Service Propane Tank On-site" at bounding box center [268, 163] width 168 height 9
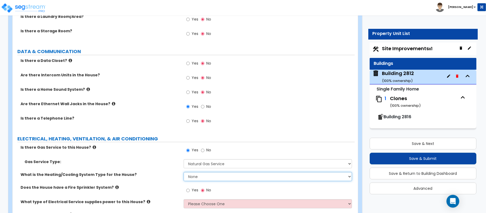
click at [202, 176] on select "None Heat Only Centralized Heating & Cooling Thru Wall Air Conditioners Mini Sp…" at bounding box center [268, 176] width 168 height 9
select select "2"
click at [184, 172] on select "None Heat Only Centralized Heating & Cooling Thru Wall Air Conditioners Mini Sp…" at bounding box center [268, 176] width 168 height 9
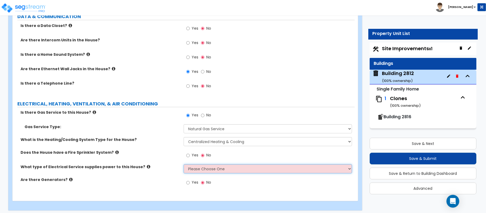
click at [221, 166] on select "Please Choose One Overhead Underground" at bounding box center [268, 168] width 168 height 9
select select "2"
click at [184, 164] on select "Please Choose One Overhead Underground" at bounding box center [268, 168] width 168 height 9
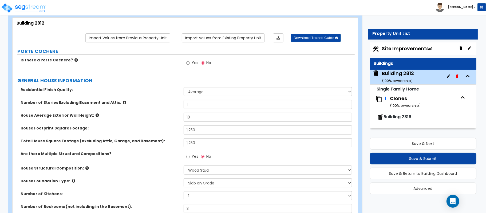
scroll to position [0, 0]
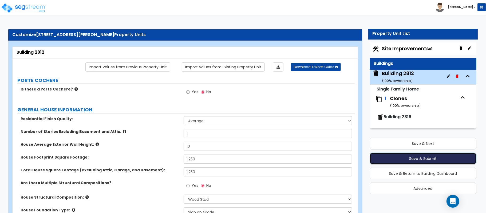
click at [450, 157] on button "Save & Submit" at bounding box center [422, 159] width 107 height 12
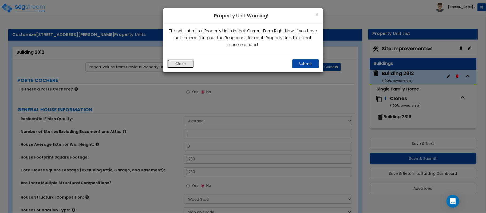
drag, startPoint x: 183, startPoint y: 66, endPoint x: 299, endPoint y: 104, distance: 122.2
click at [183, 65] on button "Close" at bounding box center [180, 63] width 27 height 9
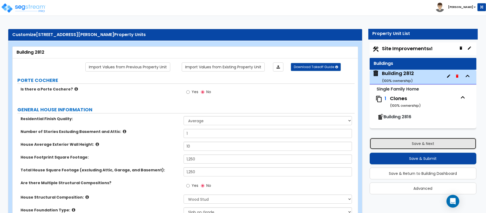
click at [422, 140] on button "Save & Next" at bounding box center [422, 144] width 107 height 12
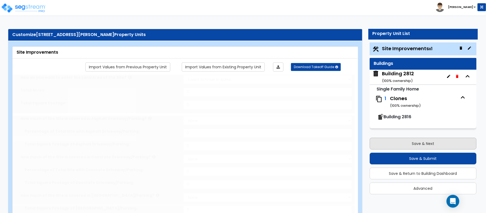
select select "2"
type input "21780"
radio input "true"
type input "600"
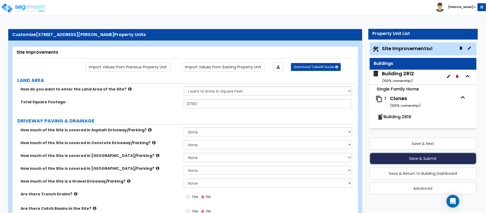
click at [439, 162] on button "Save & Submit" at bounding box center [422, 159] width 107 height 12
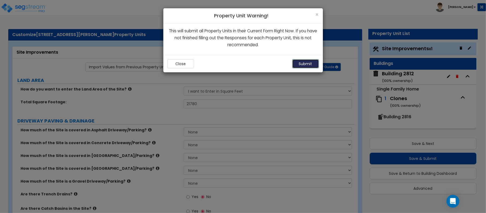
click at [306, 63] on button "Submit" at bounding box center [305, 63] width 27 height 9
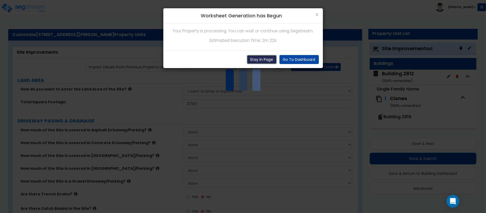
click at [268, 58] on button "Stay In Page" at bounding box center [262, 59] width 30 height 9
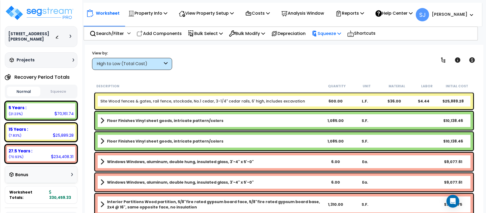
click at [341, 34] on icon at bounding box center [339, 33] width 4 height 4
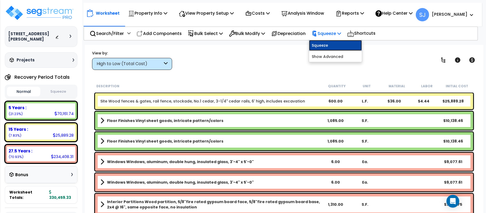
click at [339, 49] on link "Squeeze" at bounding box center [335, 45] width 53 height 11
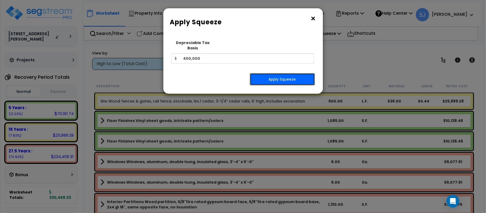
click at [284, 74] on button "Apply Squeeze" at bounding box center [282, 79] width 65 height 12
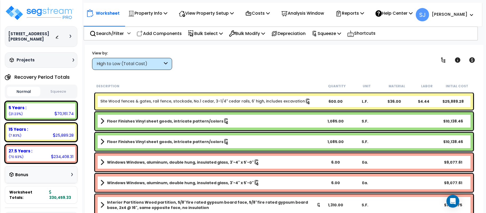
click at [62, 91] on button "Squeeze" at bounding box center [58, 91] width 33 height 9
click at [357, 16] on p "Reports" at bounding box center [349, 13] width 29 height 7
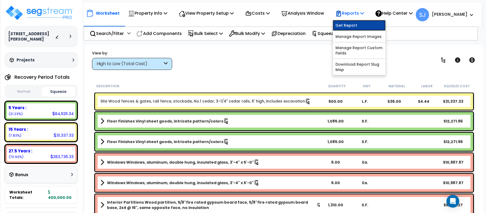
click at [361, 25] on link "Get Report" at bounding box center [359, 25] width 53 height 11
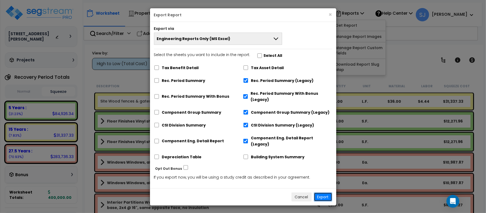
click at [322, 192] on button "Export" at bounding box center [323, 196] width 18 height 9
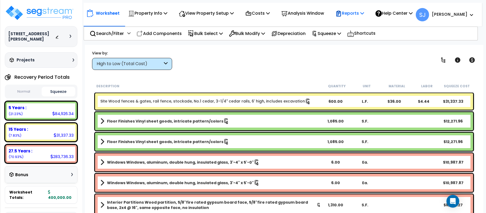
click at [359, 17] on p "Reports" at bounding box center [349, 13] width 29 height 7
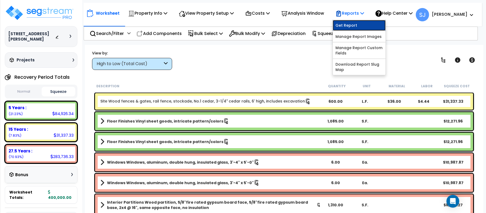
click at [357, 25] on link "Get Report" at bounding box center [359, 25] width 53 height 11
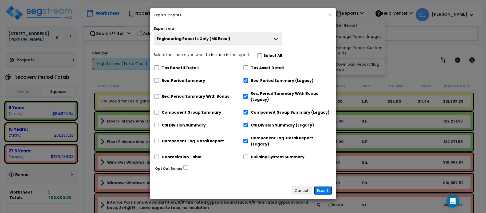
click at [322, 188] on button "Export" at bounding box center [323, 190] width 18 height 9
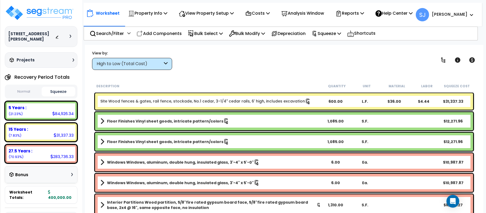
click at [61, 114] on div "84,926.34" at bounding box center [62, 114] width 21 height 6
copy div "84,926.34"
click at [69, 133] on div "31,337.33" at bounding box center [64, 135] width 20 height 6
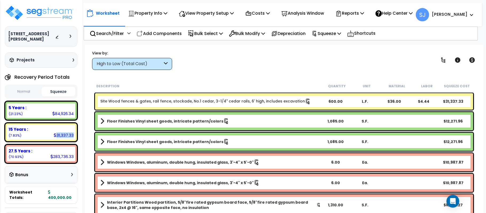
copy div "31,337.33"
click at [64, 154] on div "283,736.33" at bounding box center [61, 157] width 23 height 6
copy div "283,736.33"
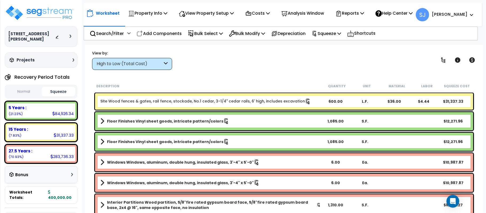
click at [16, 156] on small "(70.93%)" at bounding box center [16, 156] width 15 height 5
copy small "70.93"
click at [87, 170] on div "Worksheet Property Info Property Setup Add Property Unit Template property Clon…" at bounding box center [284, 151] width 398 height 213
